Goal: Task Accomplishment & Management: Manage account settings

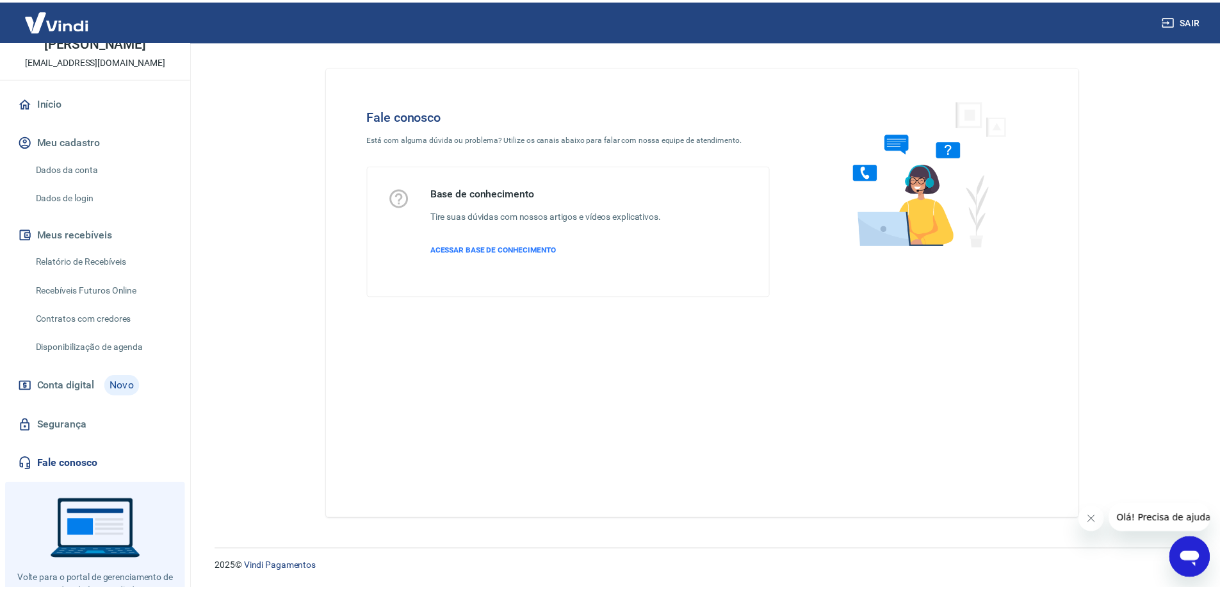
scroll to position [116, 0]
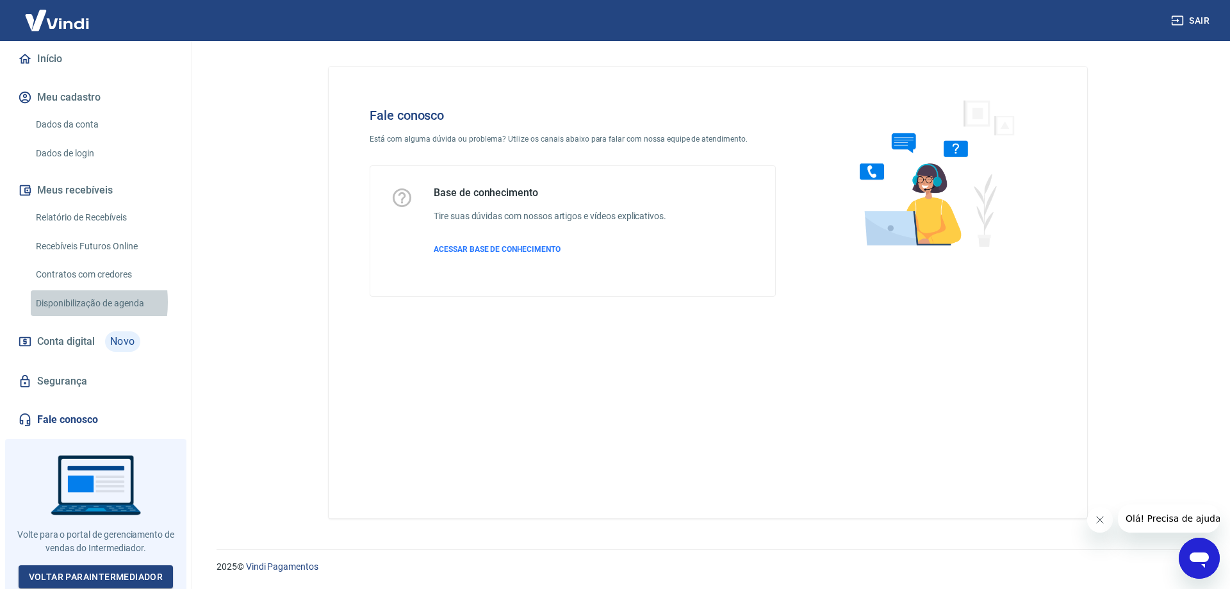
click at [51, 302] on link "Disponibilização de agenda" at bounding box center [103, 303] width 145 height 26
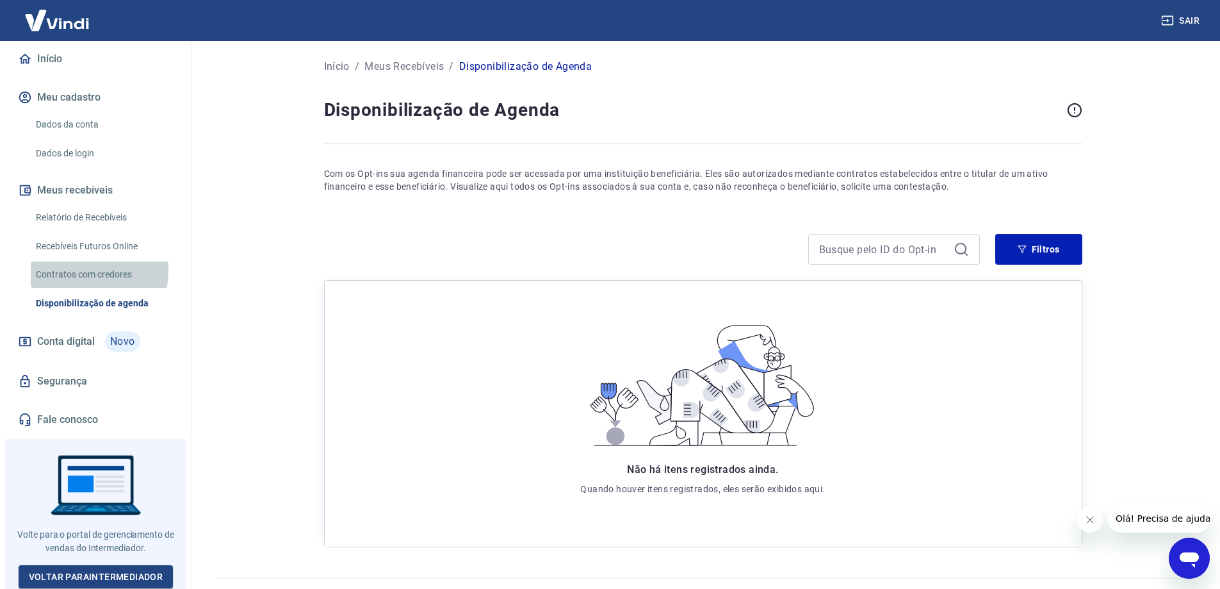
click at [66, 270] on link "Contratos com credores" at bounding box center [103, 274] width 145 height 26
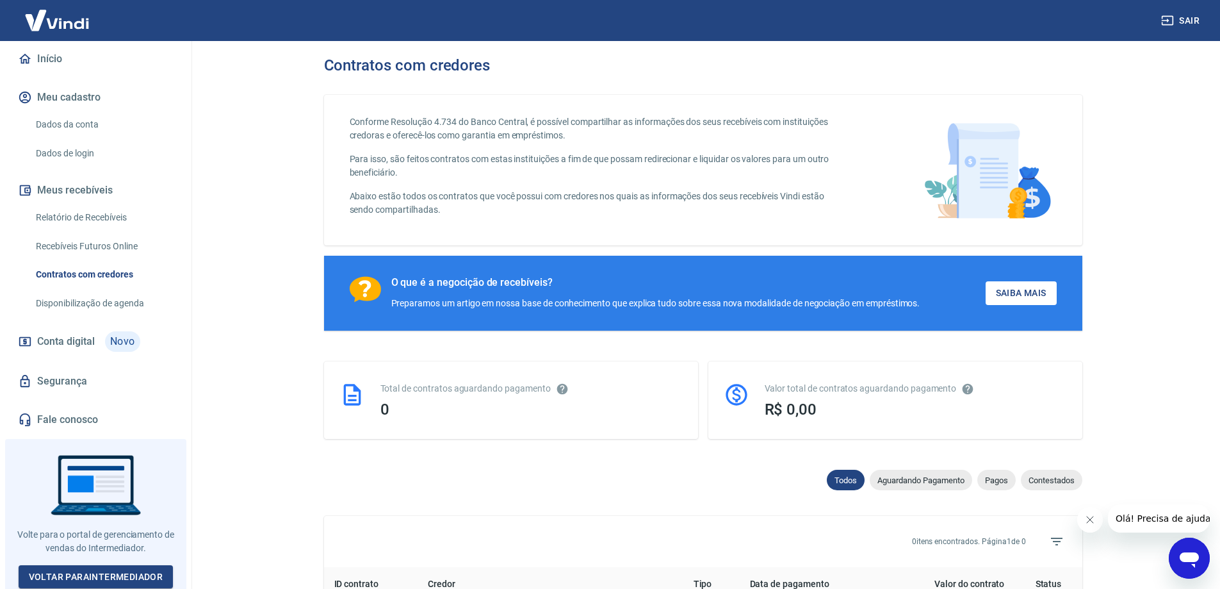
click at [65, 247] on link "Recebíveis Futuros Online" at bounding box center [103, 246] width 145 height 26
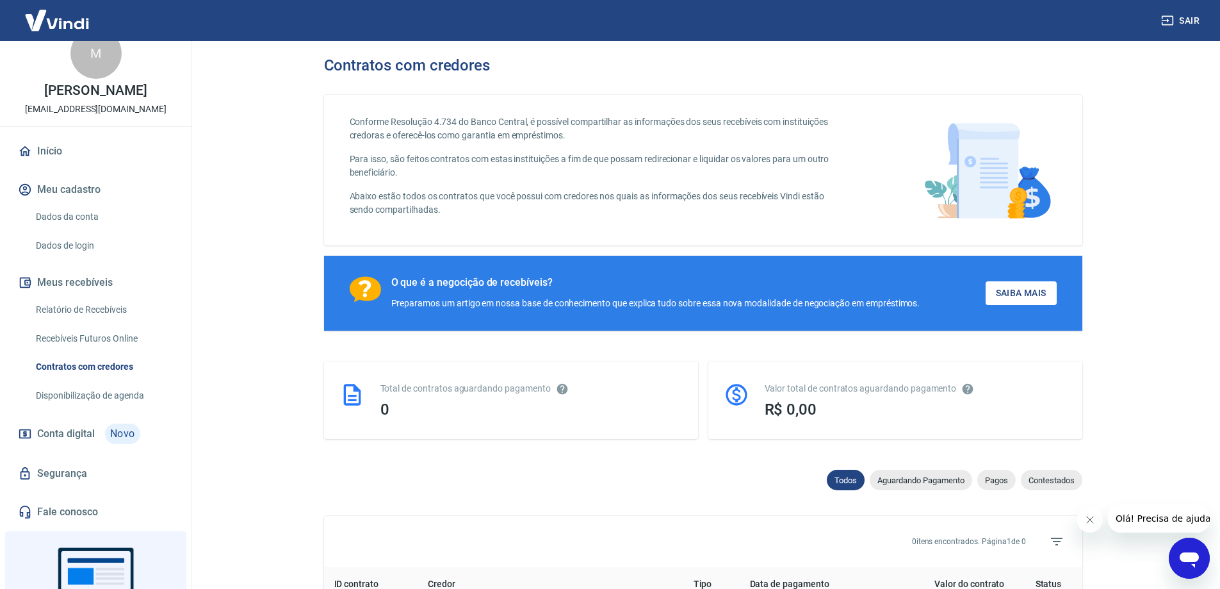
scroll to position [28, 0]
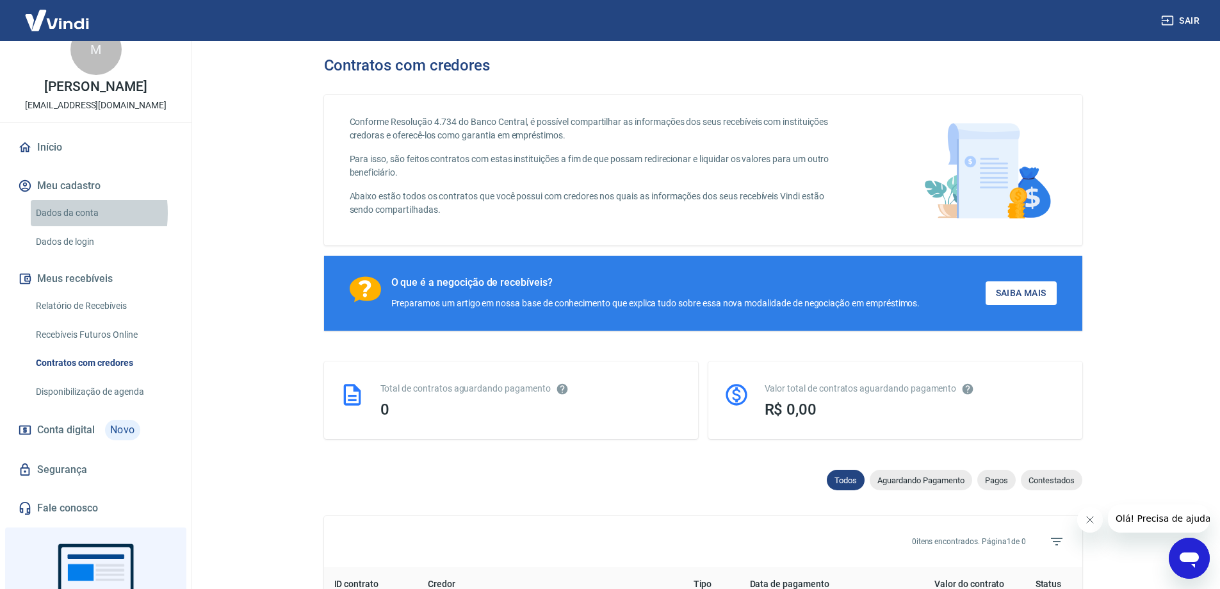
click at [45, 213] on link "Dados da conta" at bounding box center [103, 213] width 145 height 26
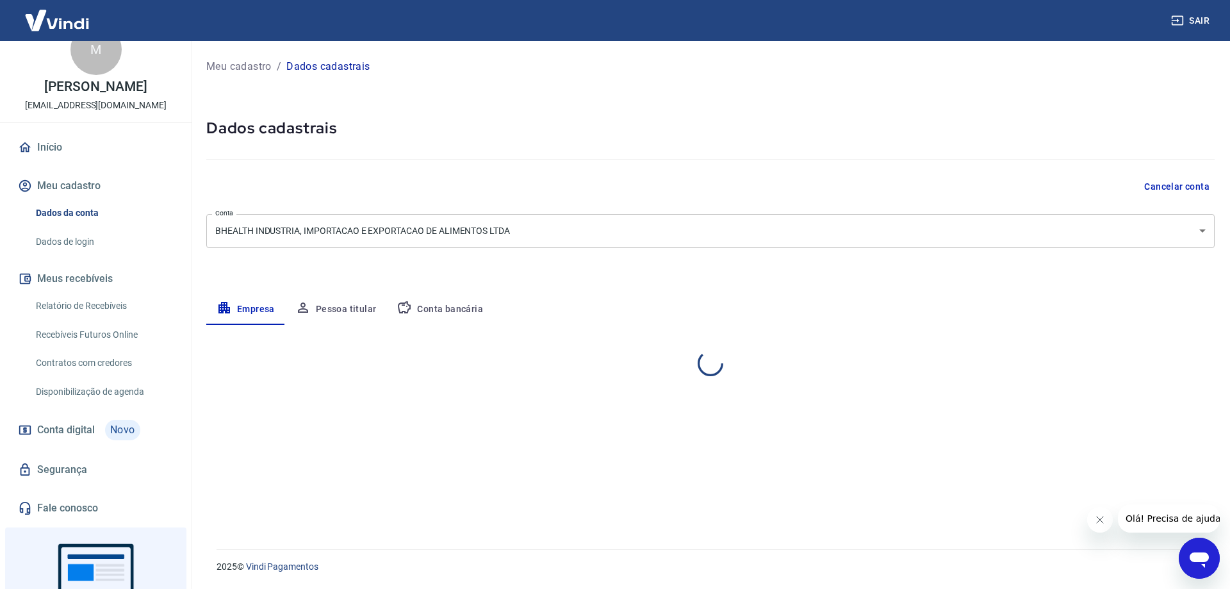
select select "DF"
select select "business"
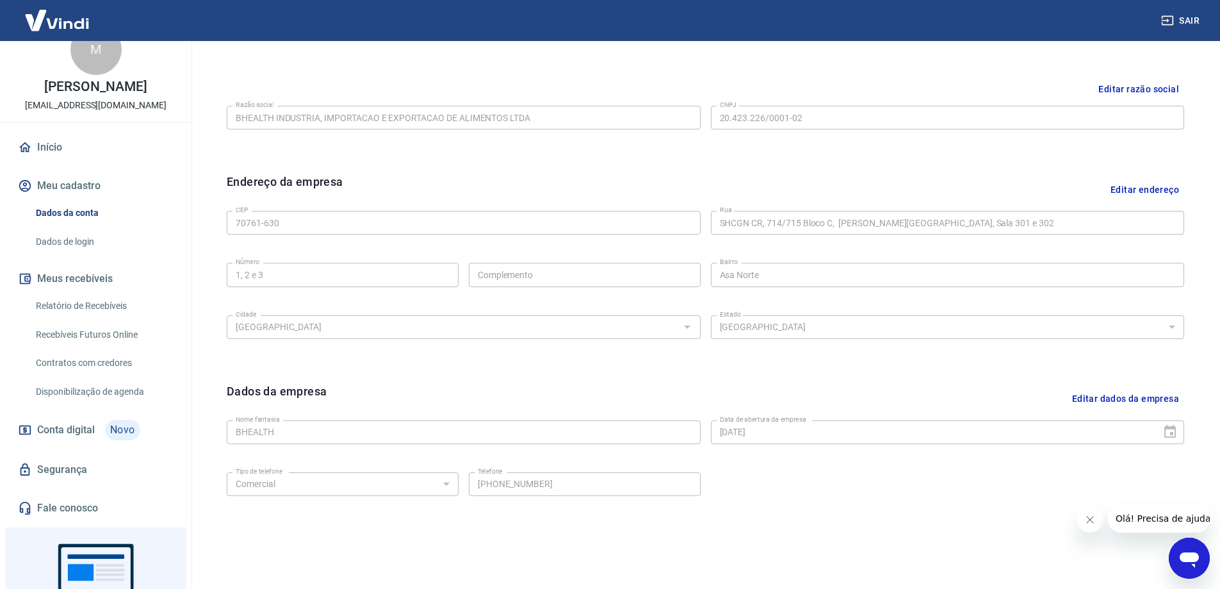
scroll to position [271, 0]
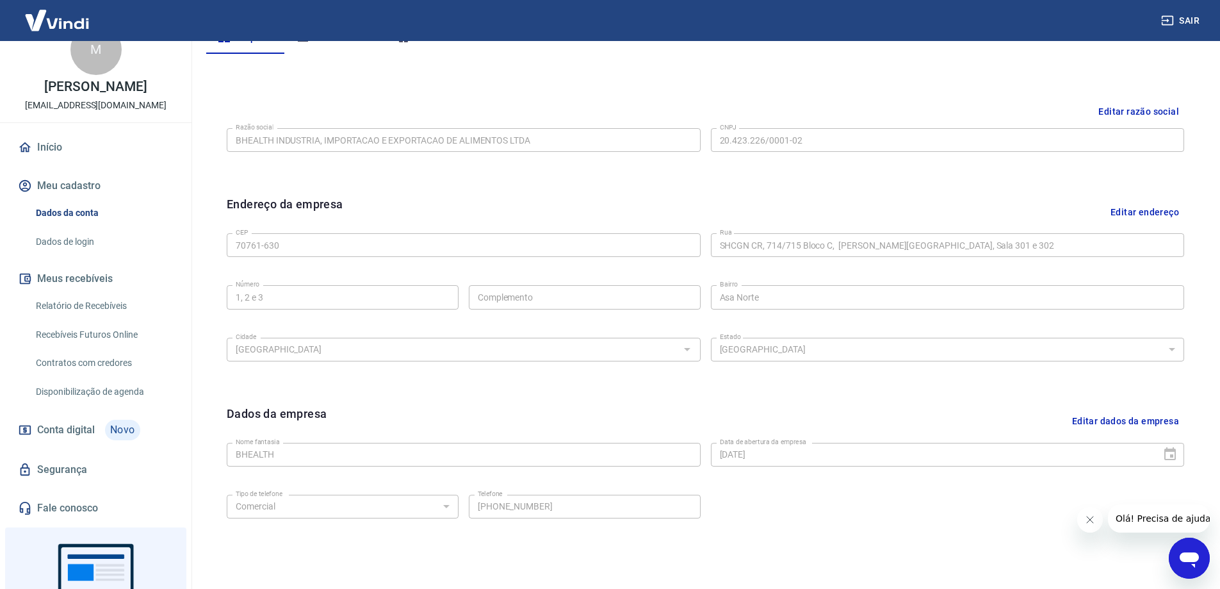
click at [1090, 521] on icon "Fechar mensagem da empresa" at bounding box center [1089, 519] width 10 height 10
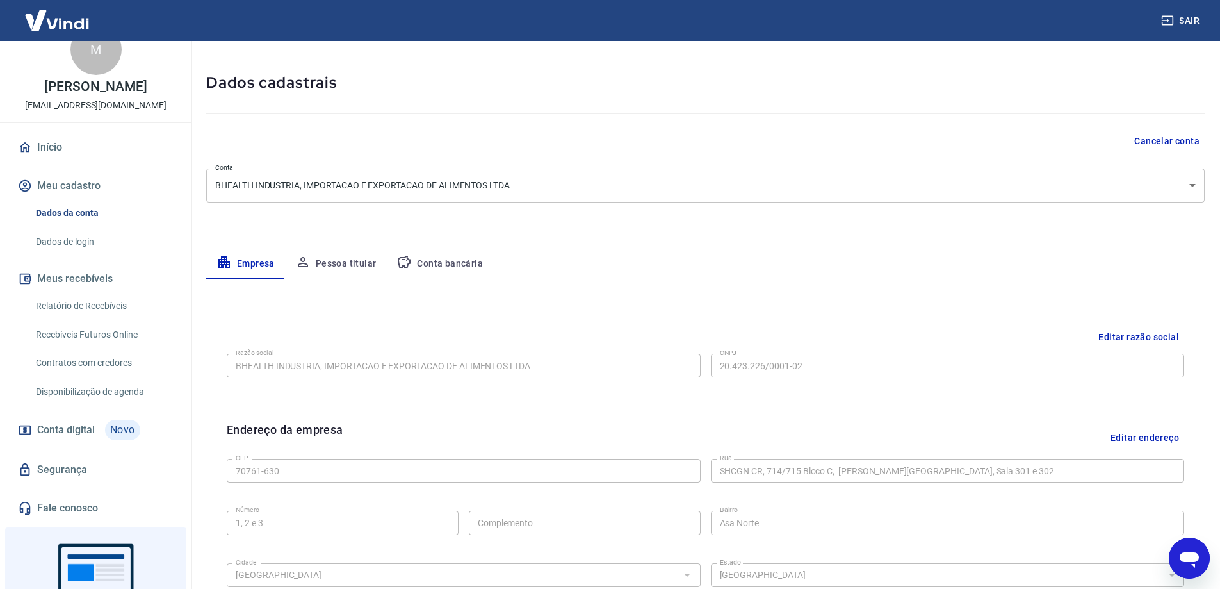
scroll to position [15, 0]
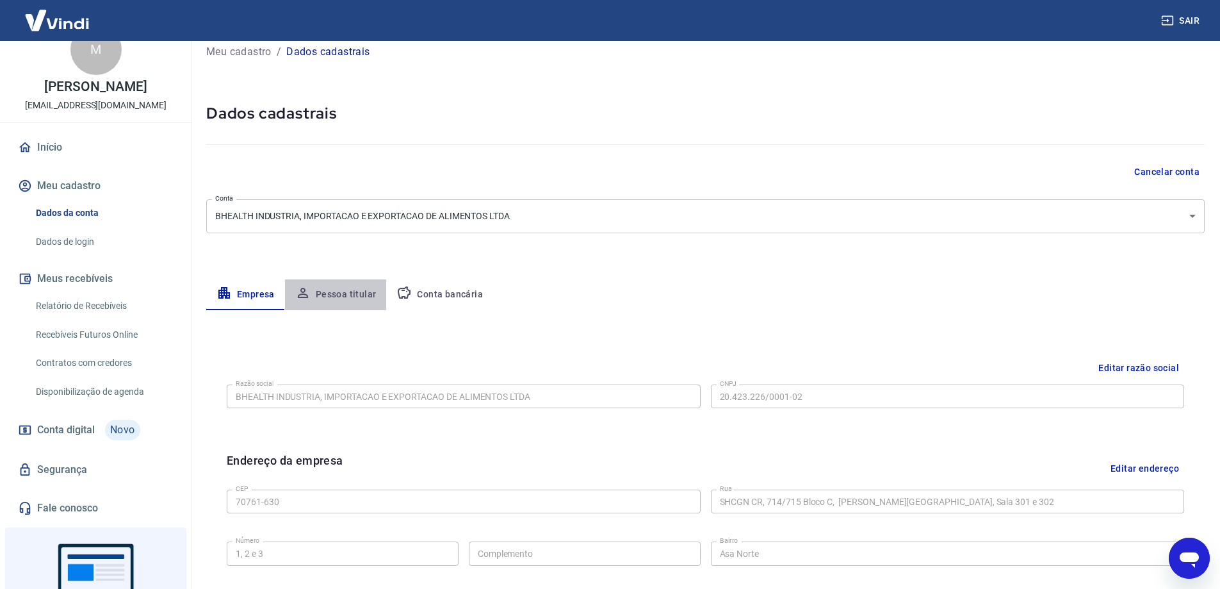
click at [336, 294] on button "Pessoa titular" at bounding box center [336, 294] width 102 height 31
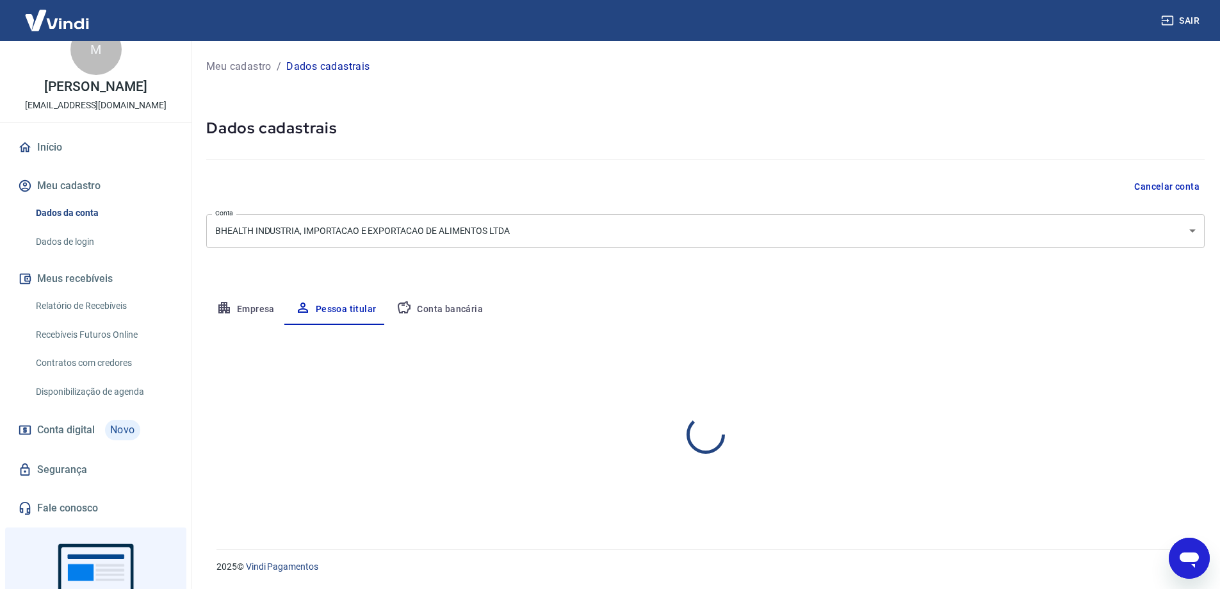
scroll to position [0, 0]
click at [445, 308] on button "Conta bancária" at bounding box center [439, 309] width 107 height 31
select select "1"
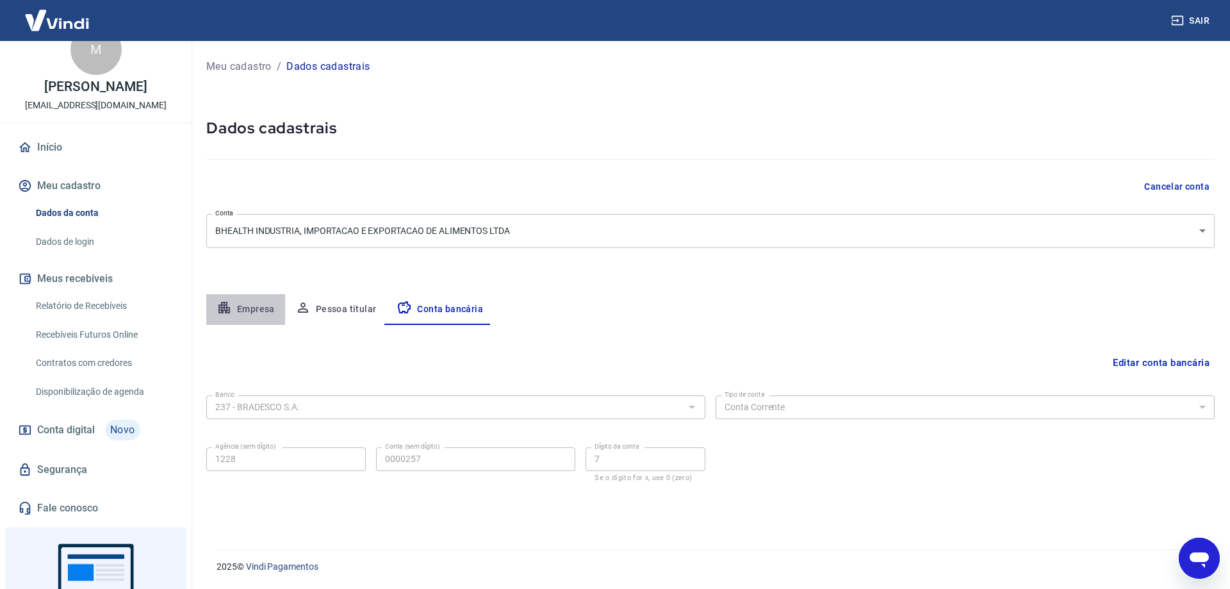
click at [258, 313] on button "Empresa" at bounding box center [245, 309] width 79 height 31
select select "DF"
select select "business"
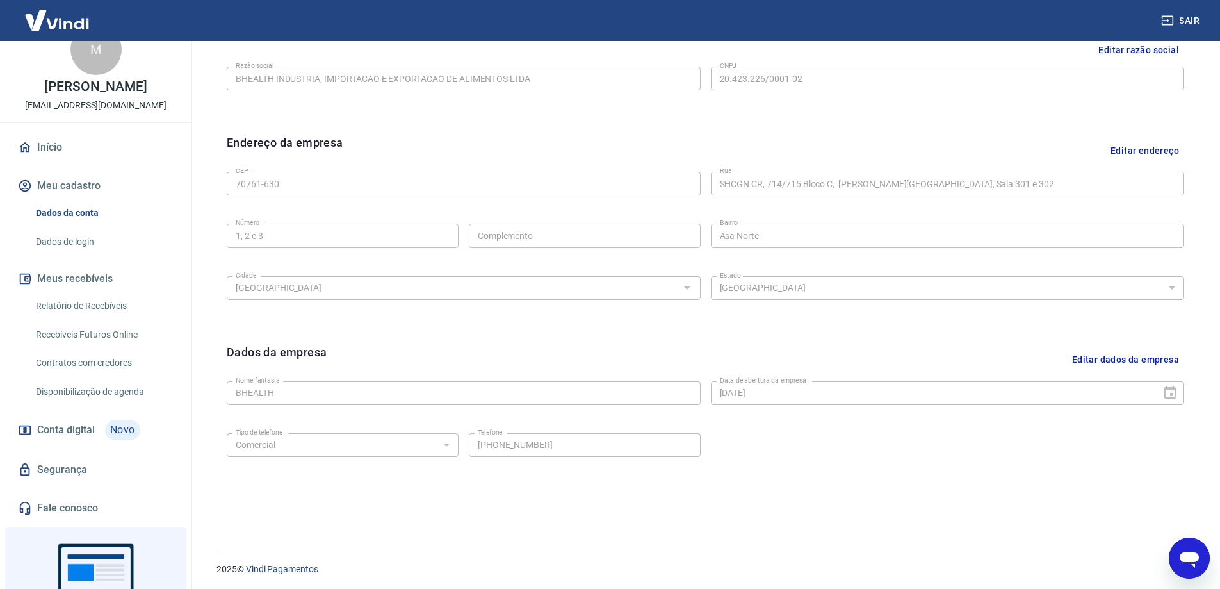
scroll to position [335, 0]
click at [47, 242] on link "Dados de login" at bounding box center [103, 242] width 145 height 26
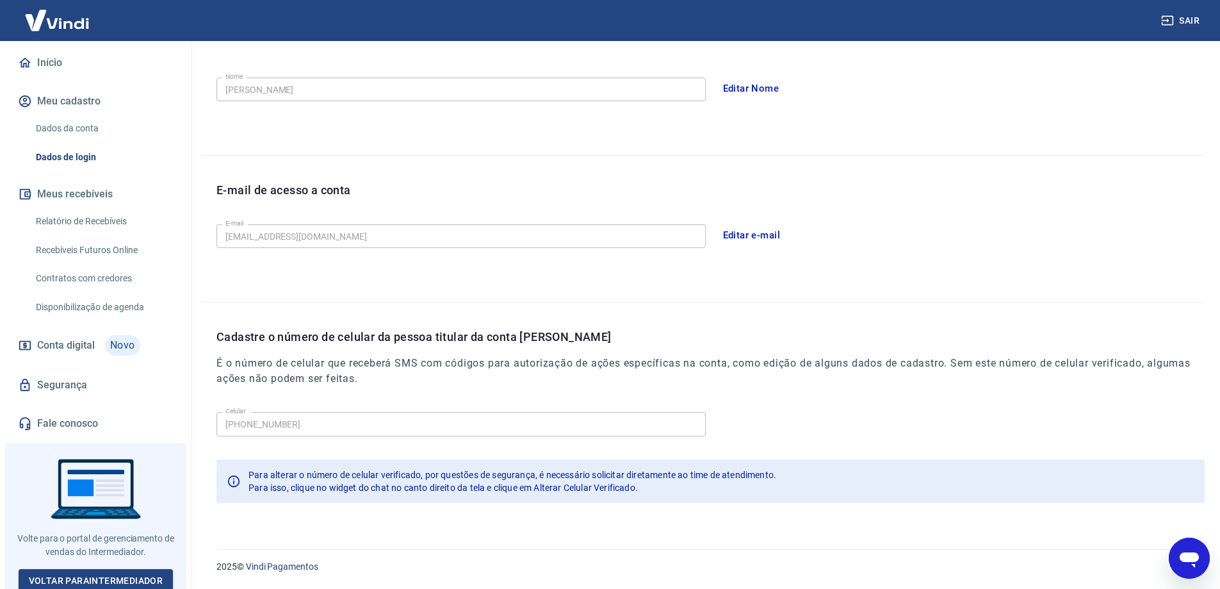
scroll to position [116, 0]
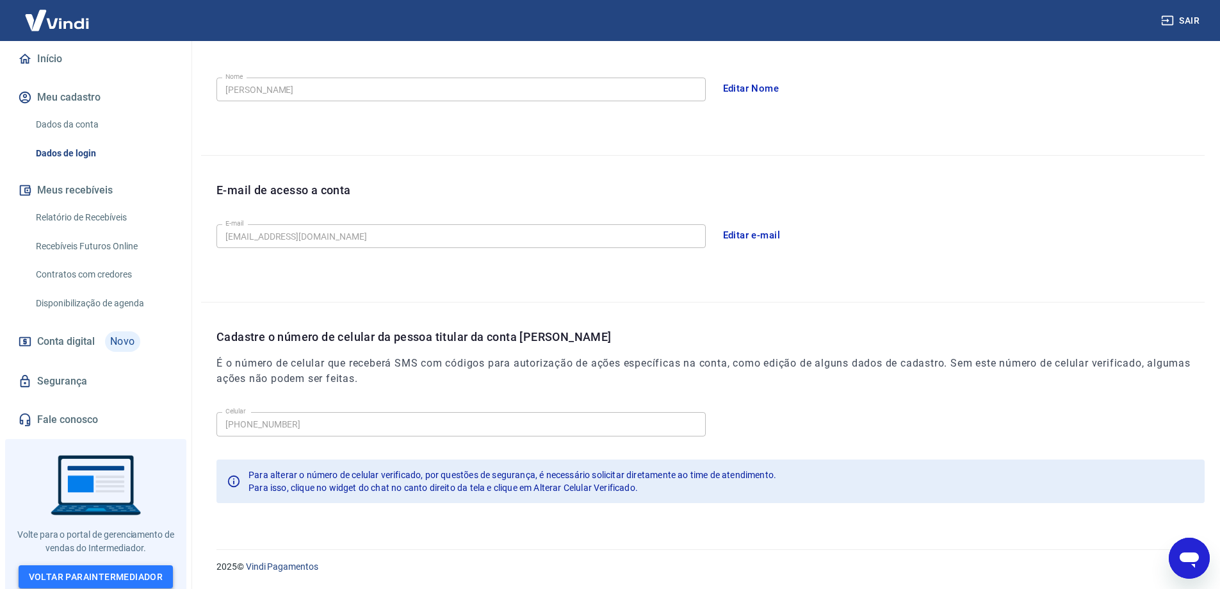
click at [102, 570] on link "Voltar para Intermediador" at bounding box center [96, 577] width 155 height 24
